Goal: Entertainment & Leisure: Consume media (video, audio)

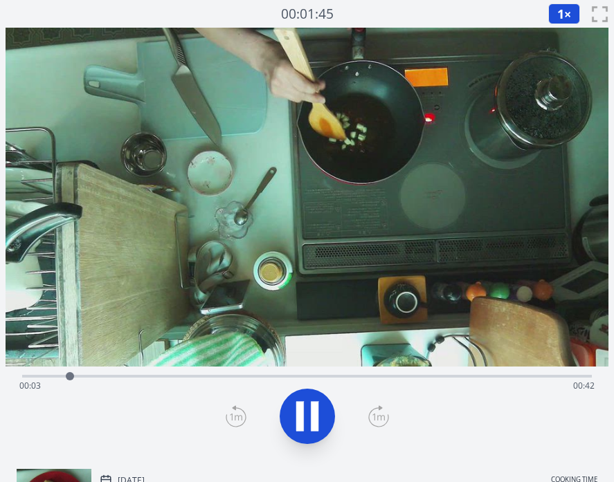
click at [187, 374] on div "Time elapsed: 00:03 Time remaining: 00:42" at bounding box center [306, 375] width 569 height 17
click at [320, 377] on div "Time elapsed: 00:19 Time remaining: 00:27" at bounding box center [306, 386] width 575 height 22
click at [240, 374] on div "Time elapsed: 00:25 Time remaining: 00:21" at bounding box center [306, 375] width 569 height 17
click at [203, 373] on div "Time elapsed: 00:18 Time remaining: 00:28" at bounding box center [306, 375] width 569 height 17
click at [321, 402] on icon at bounding box center [307, 416] width 39 height 39
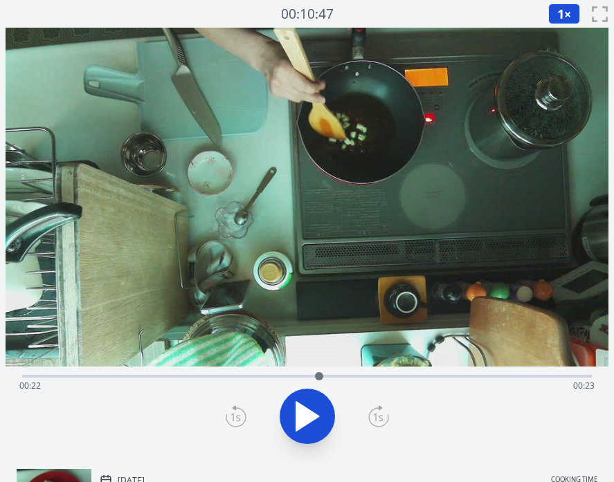
drag, startPoint x: 297, startPoint y: 374, endPoint x: 327, endPoint y: 374, distance: 29.1
click at [323, 374] on div at bounding box center [319, 376] width 8 height 8
drag, startPoint x: 327, startPoint y: 374, endPoint x: 344, endPoint y: 374, distance: 17.3
click at [344, 374] on div at bounding box center [343, 376] width 8 height 8
click at [309, 400] on icon at bounding box center [307, 416] width 39 height 39
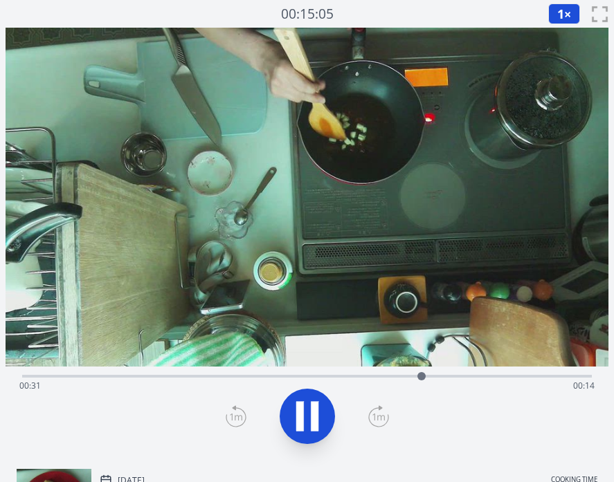
click at [438, 376] on div "Time elapsed: 00:31 Time remaining: 00:14" at bounding box center [306, 386] width 575 height 22
click at [222, 375] on div "Time elapsed: 00:39 Time remaining: 00:07" at bounding box center [306, 386] width 575 height 22
click at [439, 376] on div "Time elapsed: 00:18 Time remaining: 00:27" at bounding box center [306, 386] width 575 height 22
click at [499, 375] on div "Time elapsed: 00:34 Time remaining: 00:12" at bounding box center [306, 386] width 575 height 22
click at [559, 376] on div "Time elapsed: 00:39 Time remaining: 00:06" at bounding box center [306, 386] width 575 height 22
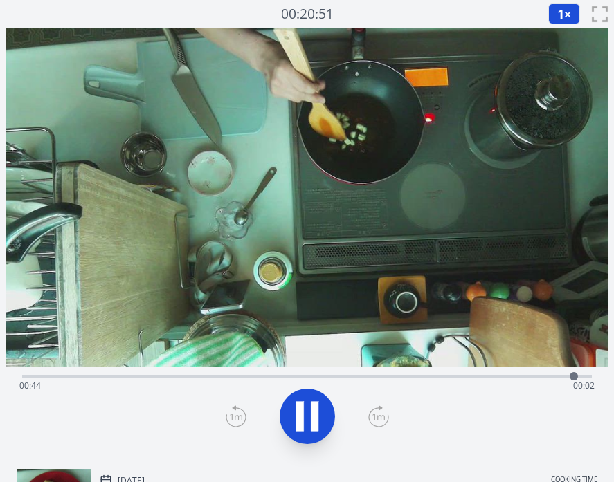
click at [320, 402] on icon at bounding box center [307, 416] width 39 height 39
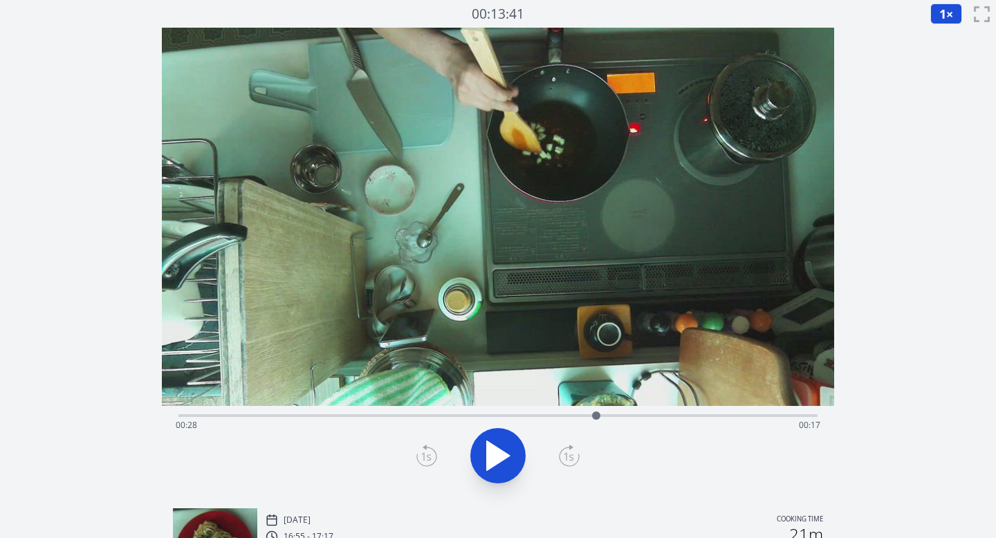
drag, startPoint x: 814, startPoint y: 417, endPoint x: 596, endPoint y: 427, distance: 218.1
click at [596, 417] on div "Time elapsed: 00:28 Time remaining: 00:17" at bounding box center [498, 415] width 640 height 3
drag, startPoint x: 596, startPoint y: 414, endPoint x: 641, endPoint y: 412, distance: 45.0
click at [613, 412] on div at bounding box center [641, 416] width 8 height 8
drag, startPoint x: 641, startPoint y: 412, endPoint x: 630, endPoint y: 421, distance: 14.3
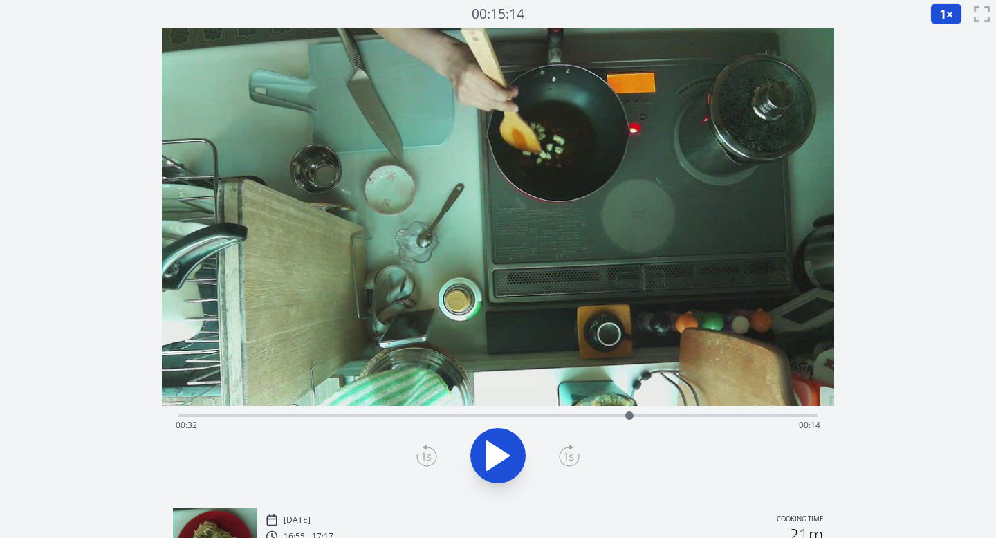
click at [613, 421] on div at bounding box center [629, 415] width 21 height 21
click at [613, 414] on div "Time elapsed: 00:34 Time remaining: 00:12" at bounding box center [498, 425] width 645 height 22
click at [496, 455] on icon at bounding box center [498, 456] width 39 height 39
drag, startPoint x: 712, startPoint y: 414, endPoint x: 710, endPoint y: 423, distance: 9.1
click at [613, 423] on div at bounding box center [710, 415] width 21 height 21
